Goal: Transaction & Acquisition: Book appointment/travel/reservation

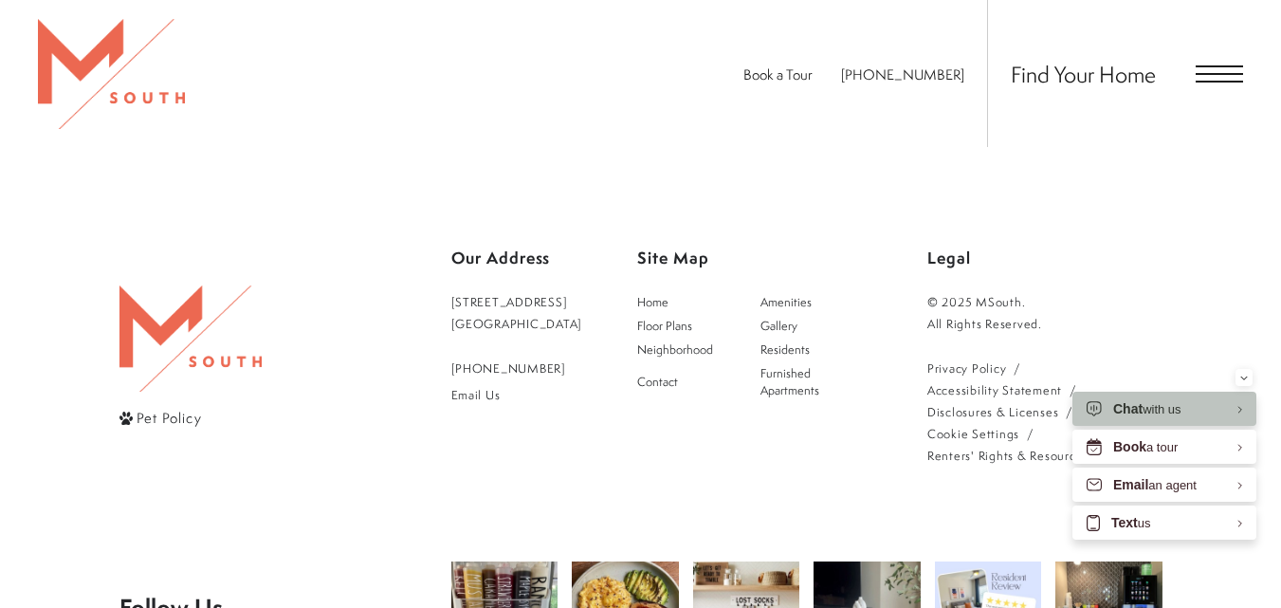
scroll to position [4361, 0]
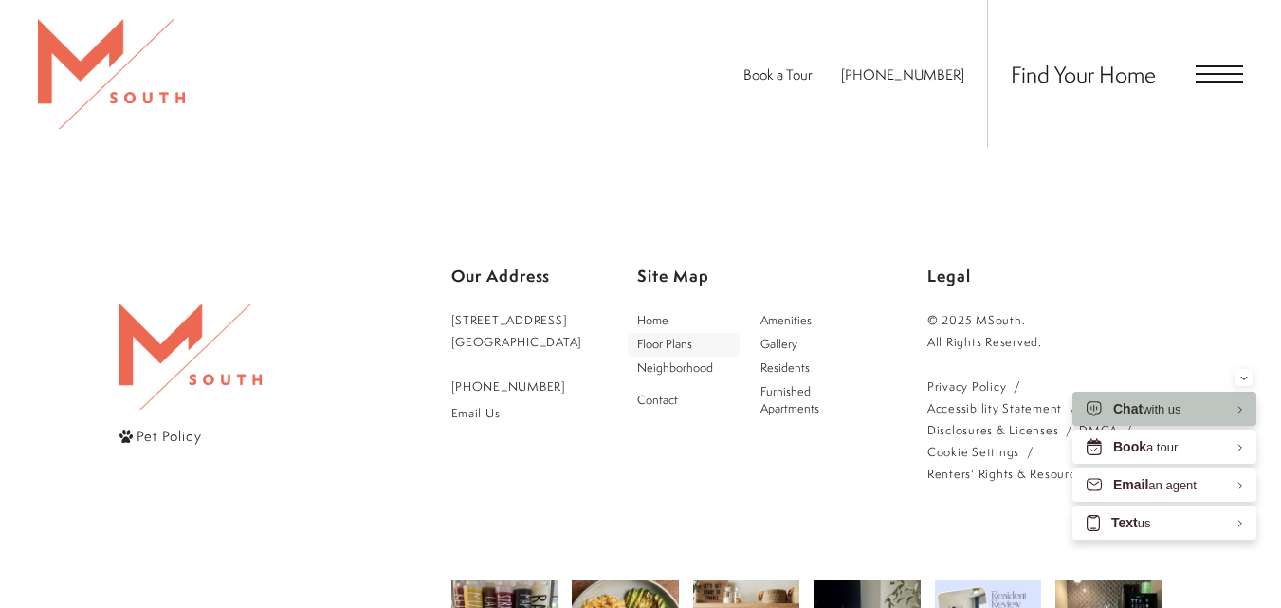
click at [690, 339] on span "Floor Plans" at bounding box center [664, 344] width 55 height 16
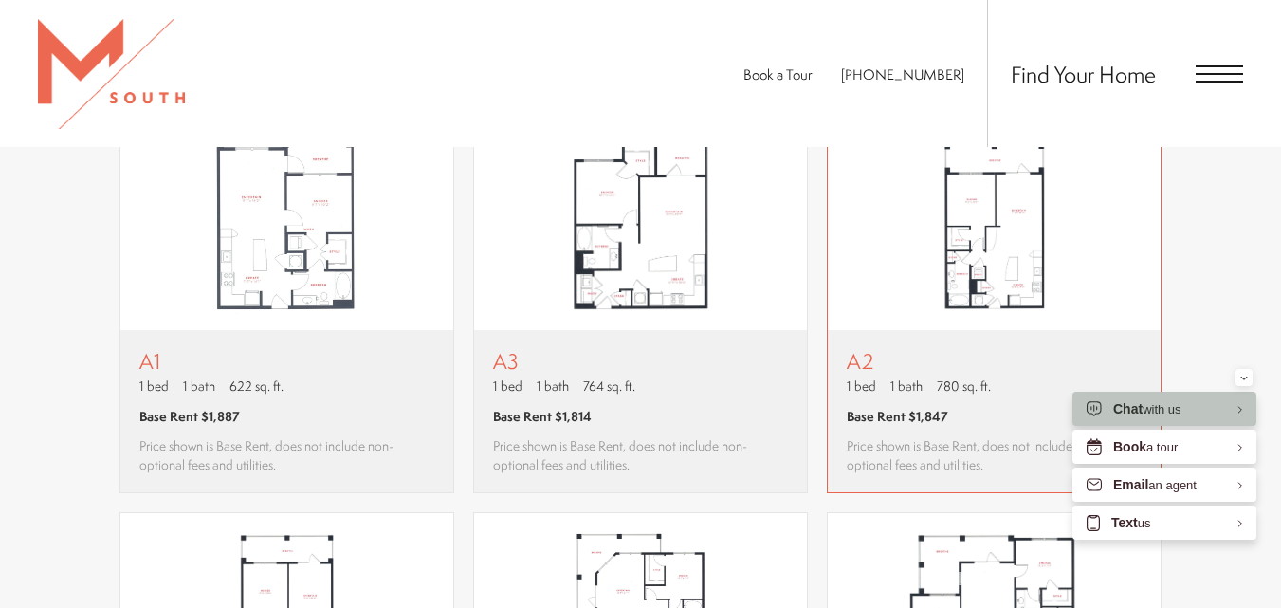
scroll to position [1227, 0]
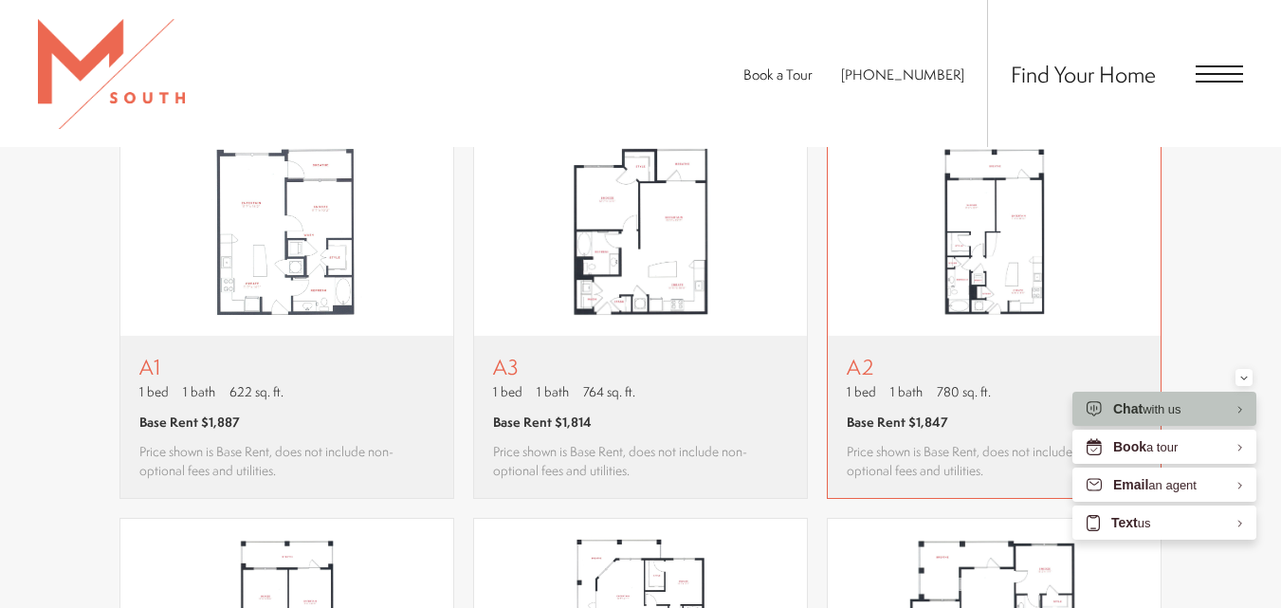
click at [973, 254] on img "View floor plan A2" at bounding box center [993, 231] width 333 height 209
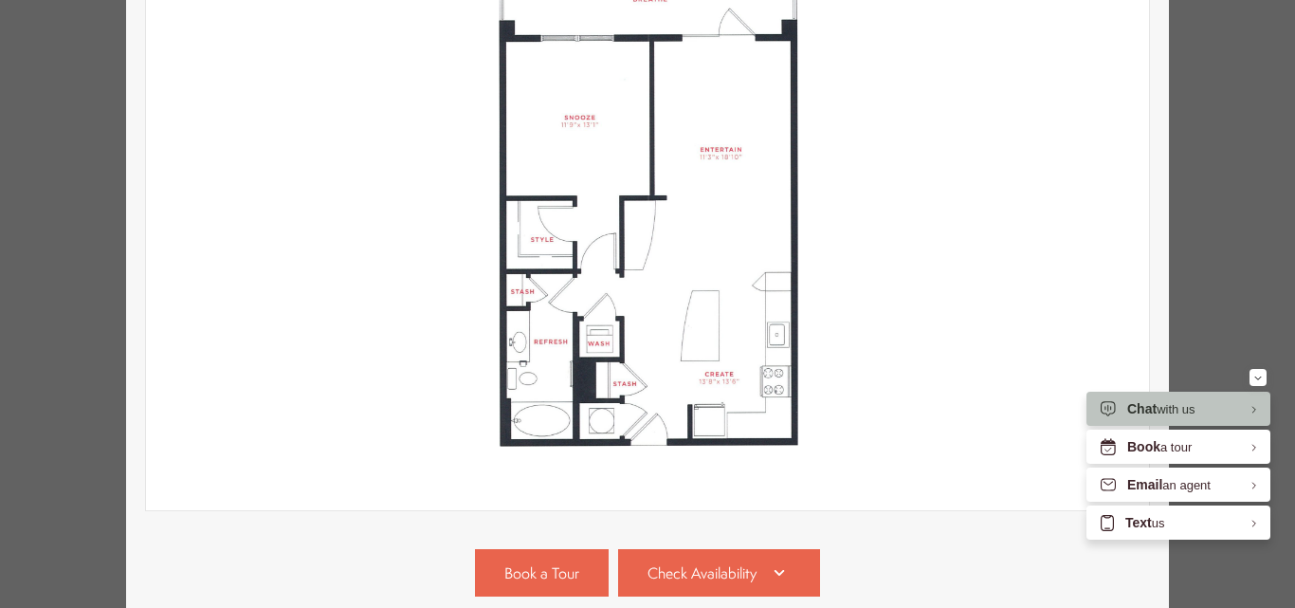
scroll to position [520, 0]
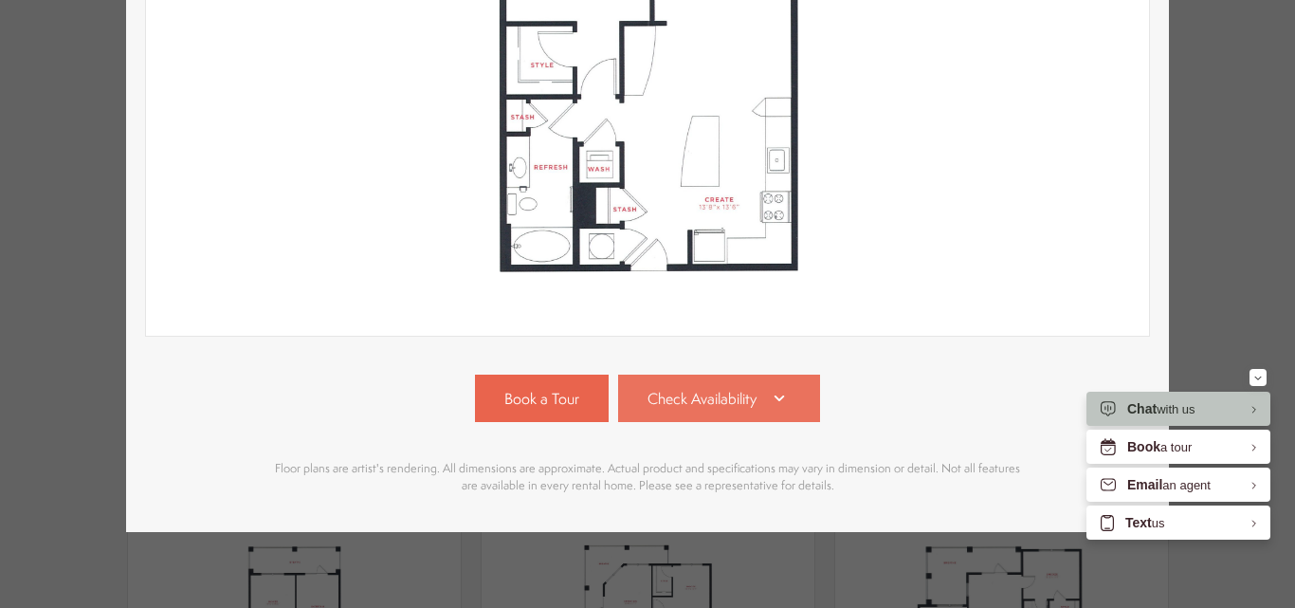
click at [698, 374] on link "Check Availability" at bounding box center [719, 397] width 203 height 47
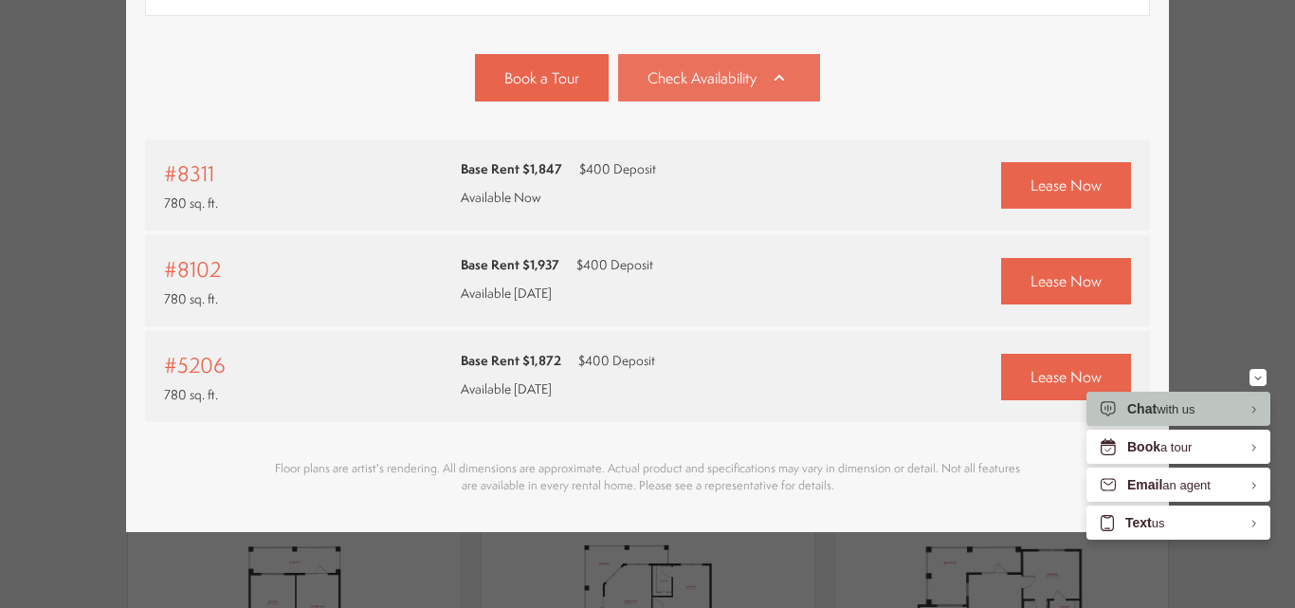
scroll to position [841, 0]
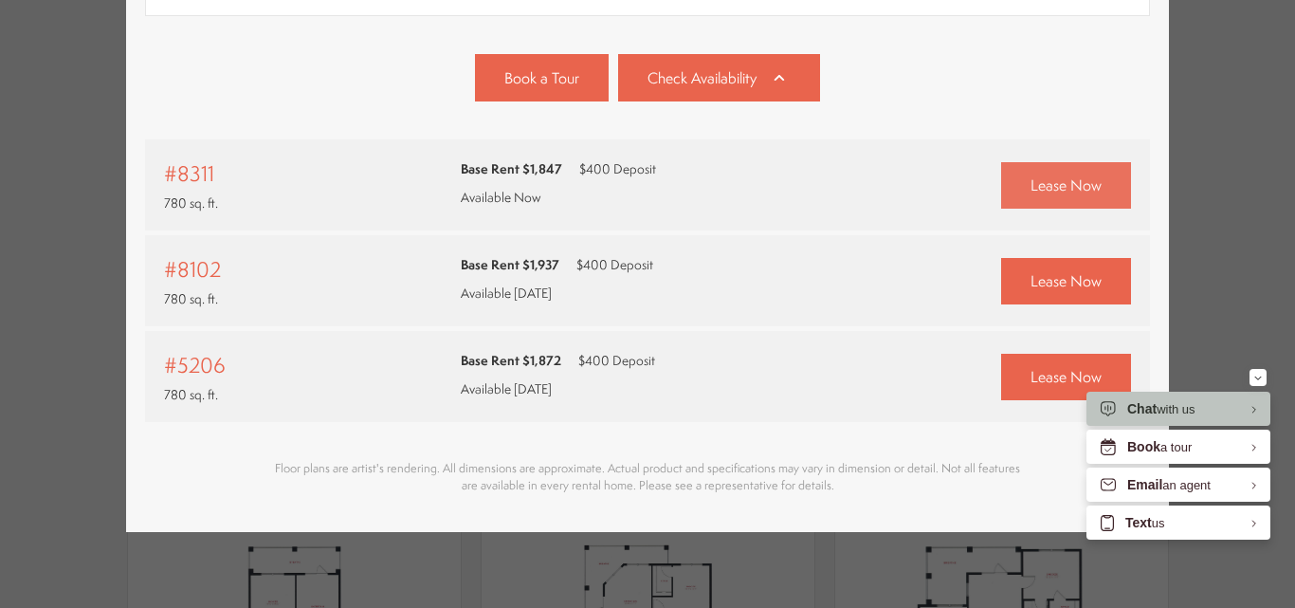
click at [1021, 169] on link "Lease Now" at bounding box center [1066, 185] width 130 height 46
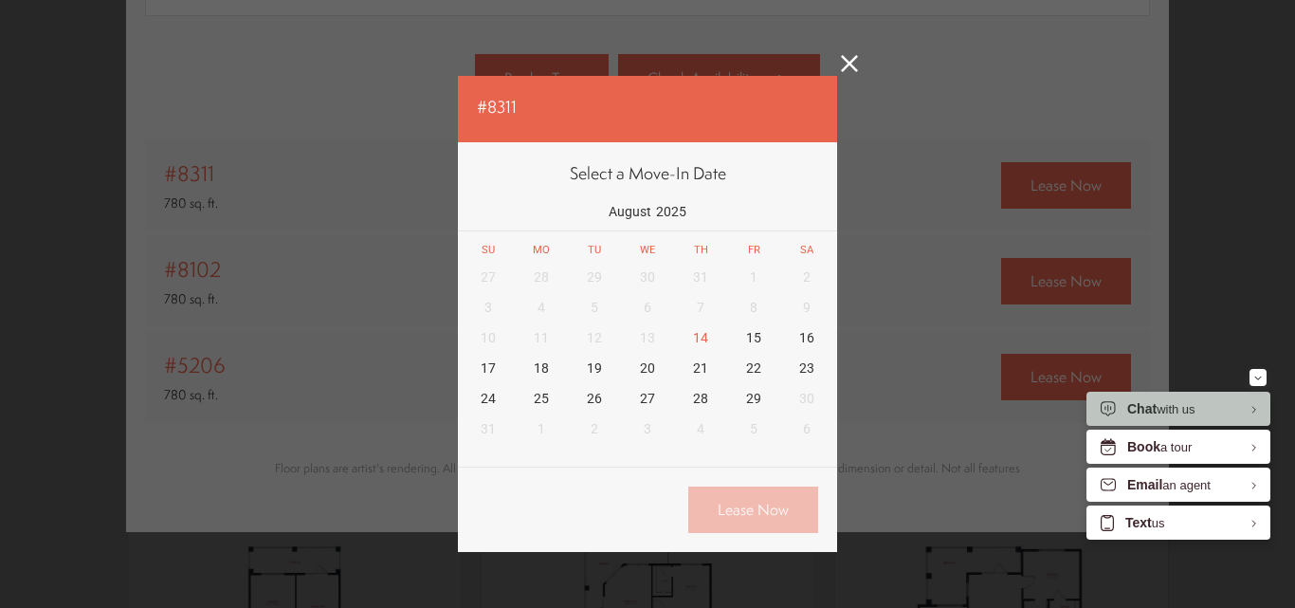
click at [798, 401] on div "27 28 29 30 31 1 2 3 4 5 6 7 8 9 10 11 12 13 14 15 16 17 18 19 20 21 22 23 24 2…" at bounding box center [648, 353] width 372 height 182
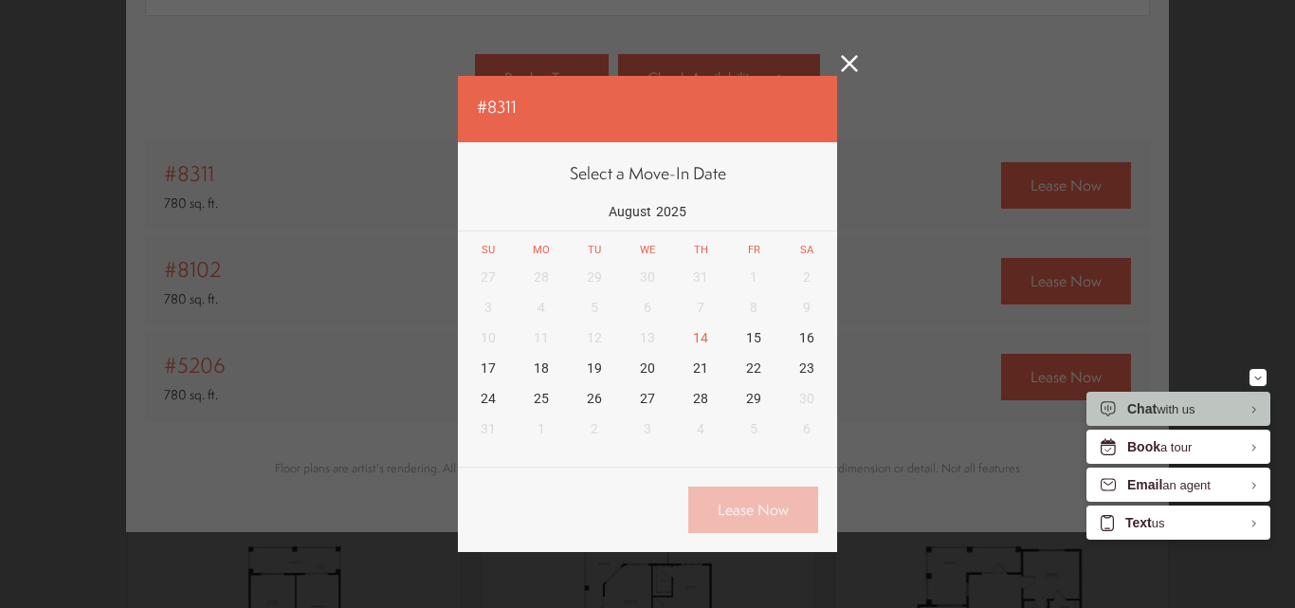
click at [744, 281] on div "27 28 29 30 31 1 2 3 4 5 6 7 8 9 10 11 12 13 14 15 16 17 18 19 20 21 22 23 24 2…" at bounding box center [648, 353] width 372 height 182
click at [639, 335] on div "27 28 29 30 31 1 2 3 4 5 6 7 8 9 10 11 12 13 14 15 16 17 18 19 20 21 22 23 24 2…" at bounding box center [648, 353] width 372 height 182
click at [847, 61] on icon at bounding box center [849, 63] width 17 height 17
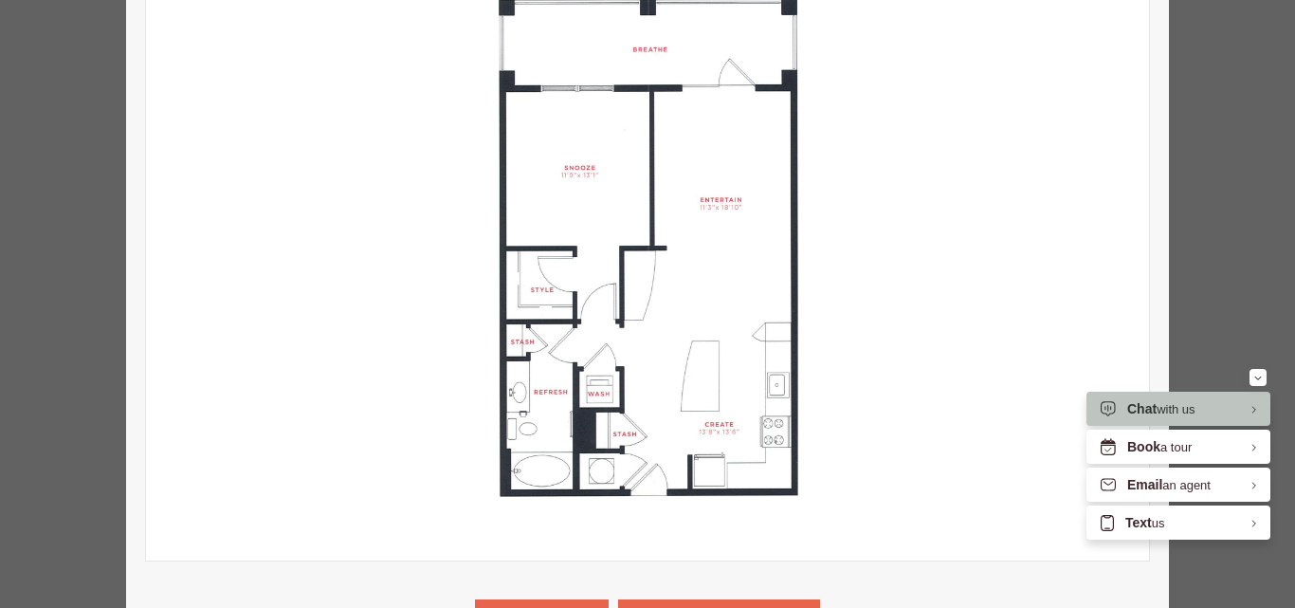
scroll to position [272, 0]
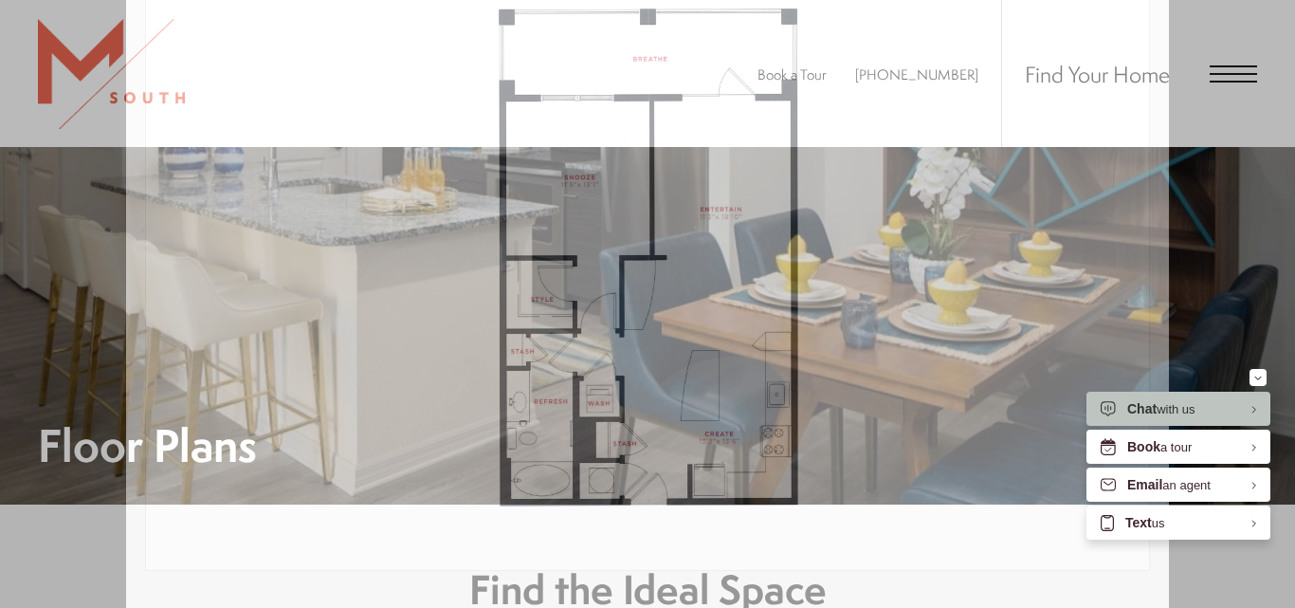
click at [1270, 121] on div "A2 1 bed 1 bath 780 sq. ft. Base Rent $1,847 2D 3D" at bounding box center [647, 304] width 1295 height 608
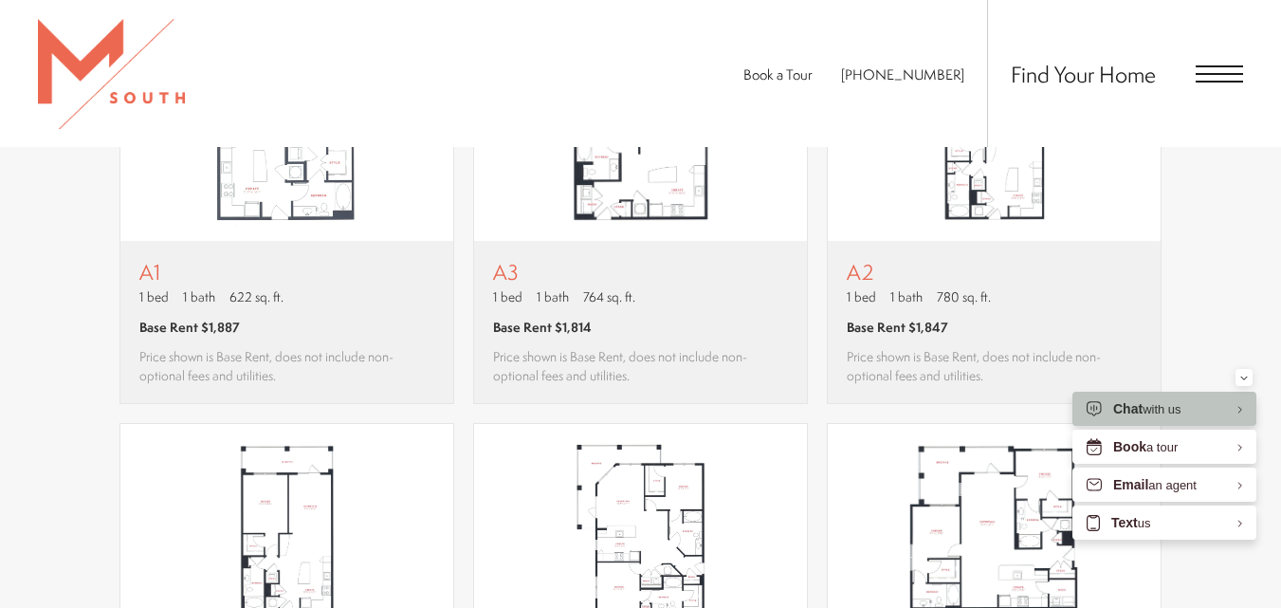
scroll to position [1227, 0]
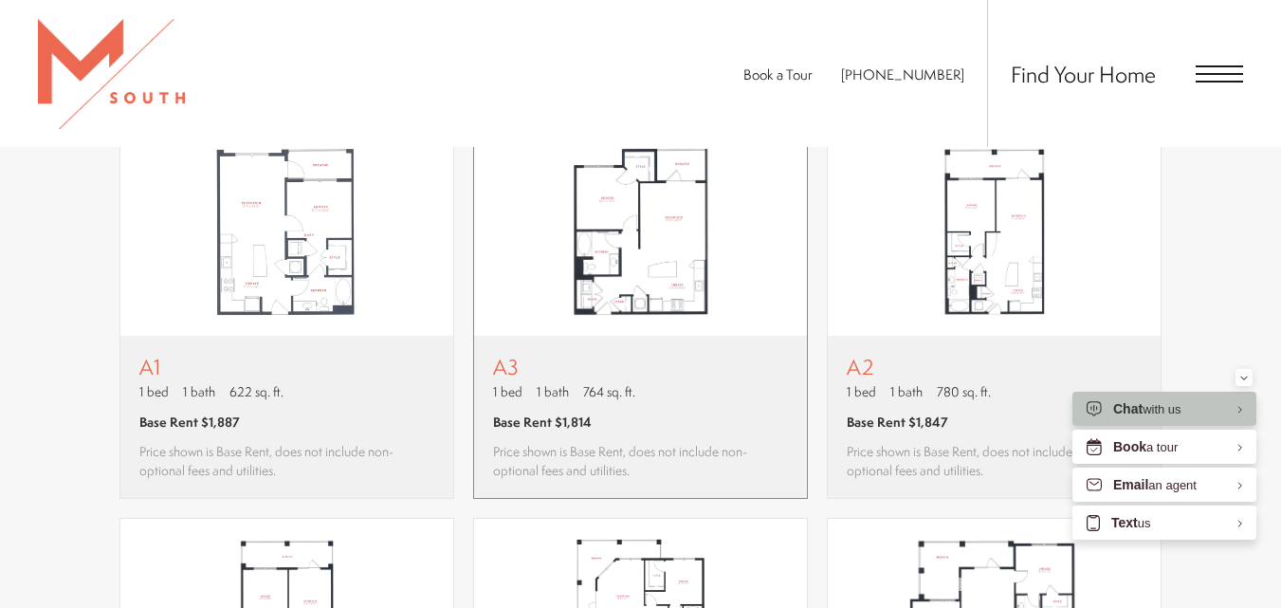
click at [627, 302] on img "View floor plan A3" at bounding box center [640, 231] width 333 height 209
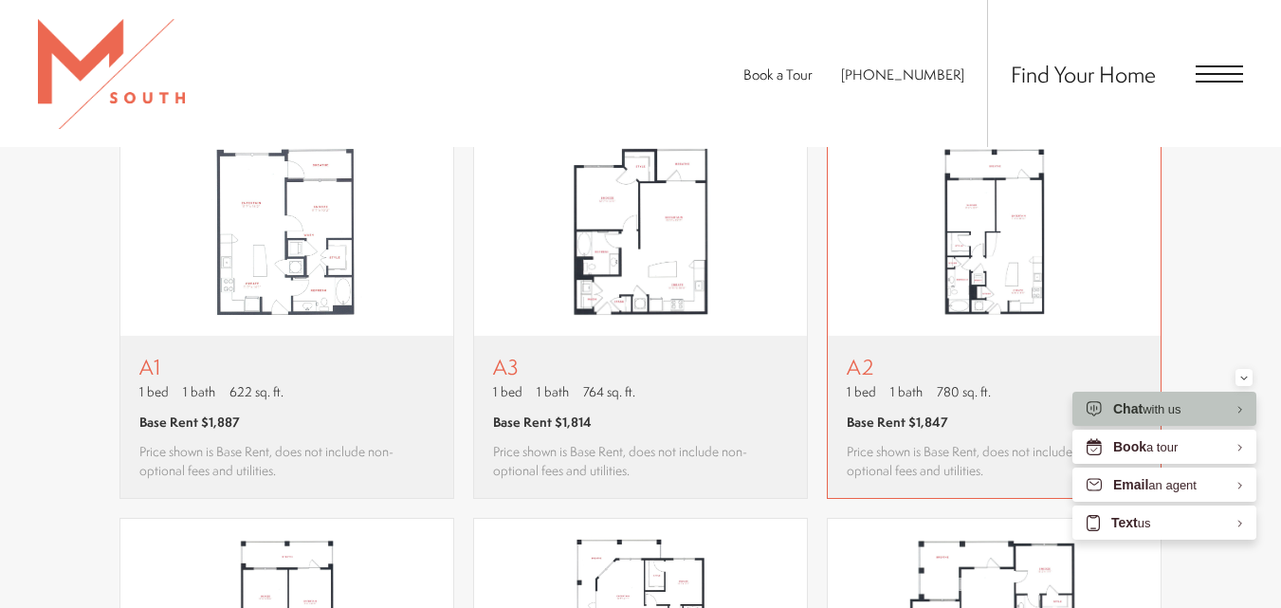
click at [1039, 221] on img "View floor plan A2" at bounding box center [993, 231] width 333 height 209
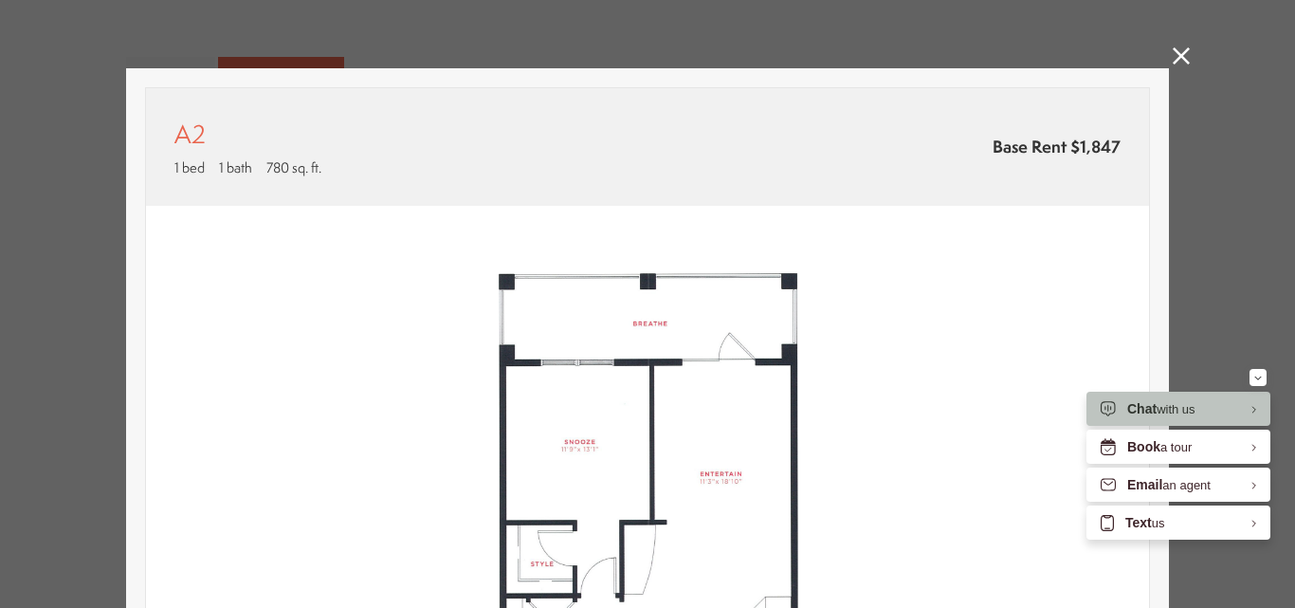
scroll to position [0, 0]
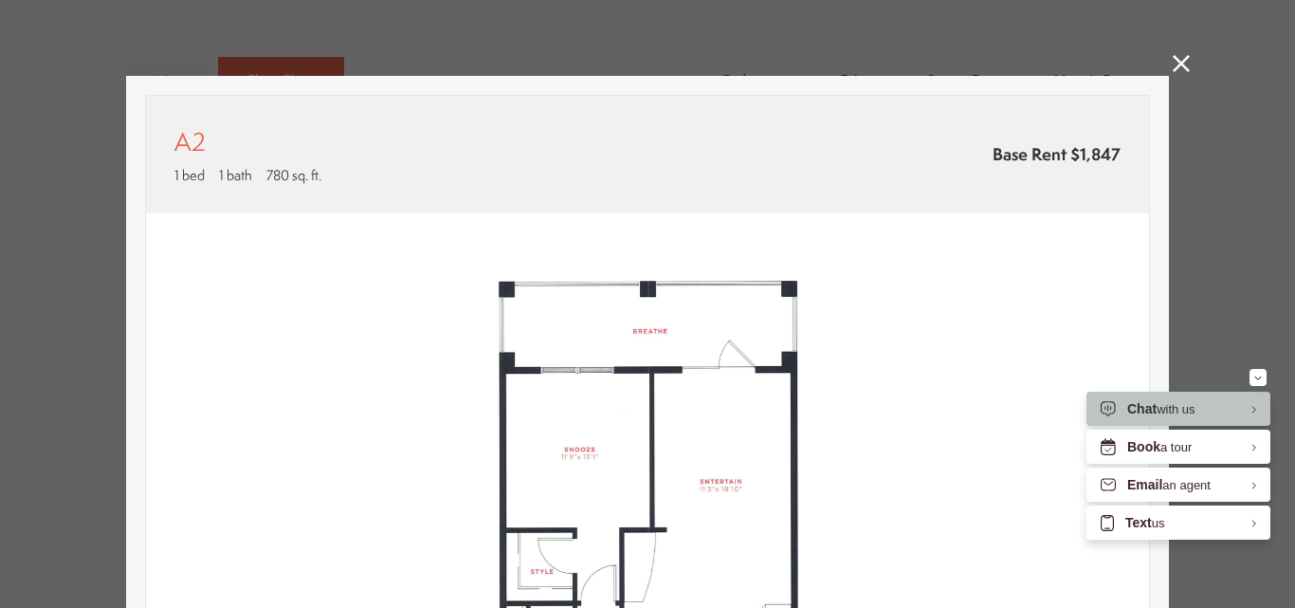
click at [1173, 70] on icon at bounding box center [1181, 63] width 17 height 17
